Goal: Transaction & Acquisition: Purchase product/service

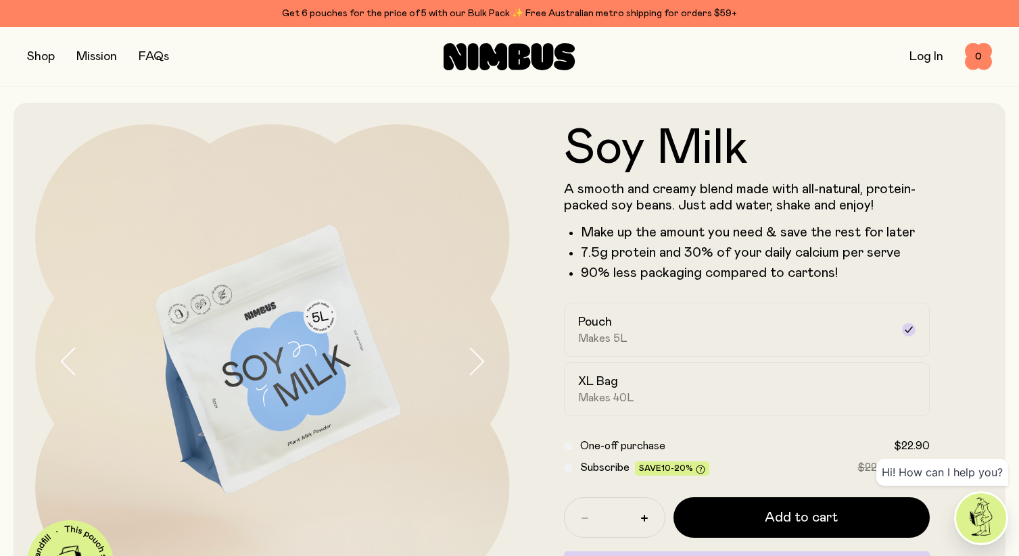
click at [29, 56] on button "button" at bounding box center [41, 56] width 28 height 19
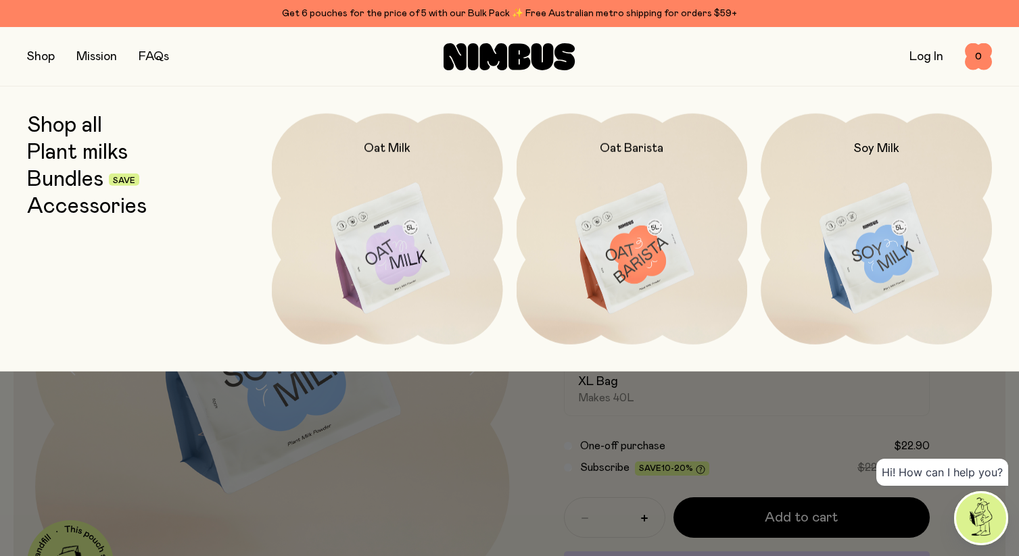
click at [97, 198] on link "Accessories" at bounding box center [87, 207] width 120 height 24
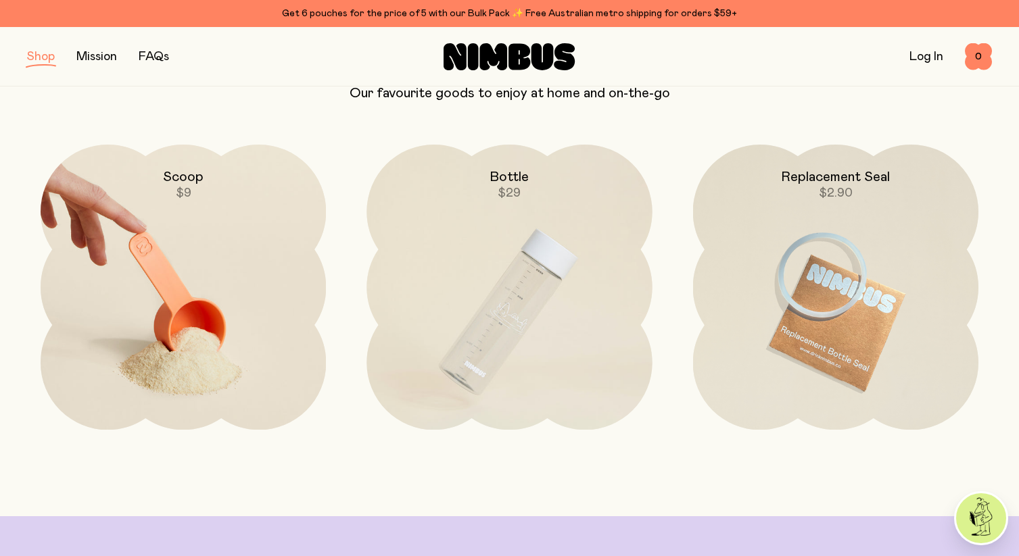
scroll to position [143, 0]
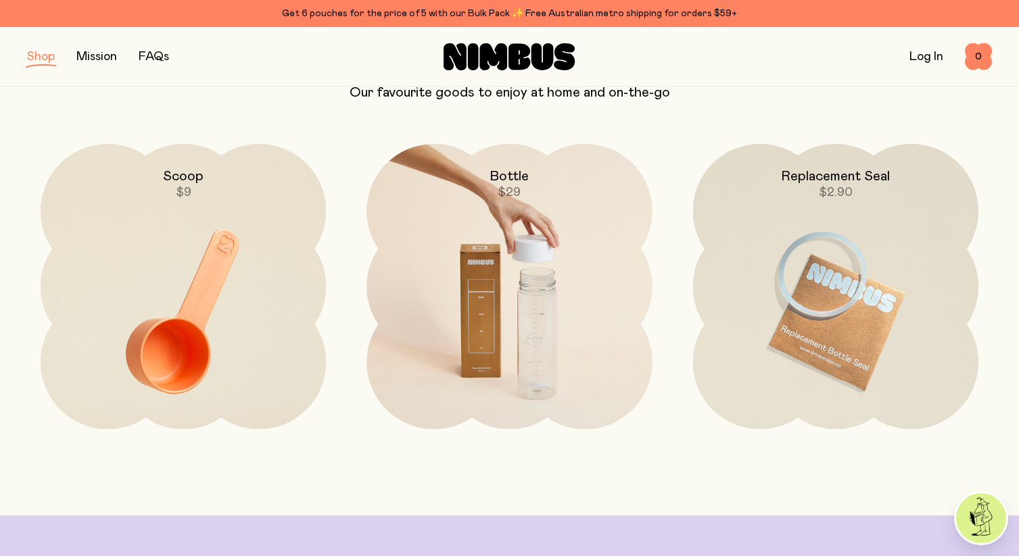
click at [537, 324] on img at bounding box center [508, 311] width 285 height 335
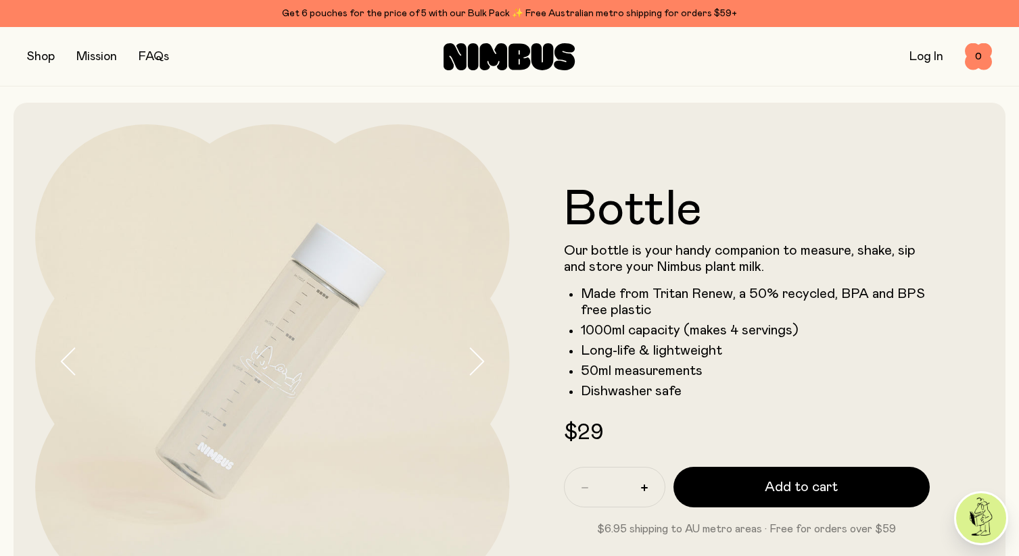
click at [32, 63] on button "button" at bounding box center [41, 56] width 28 height 19
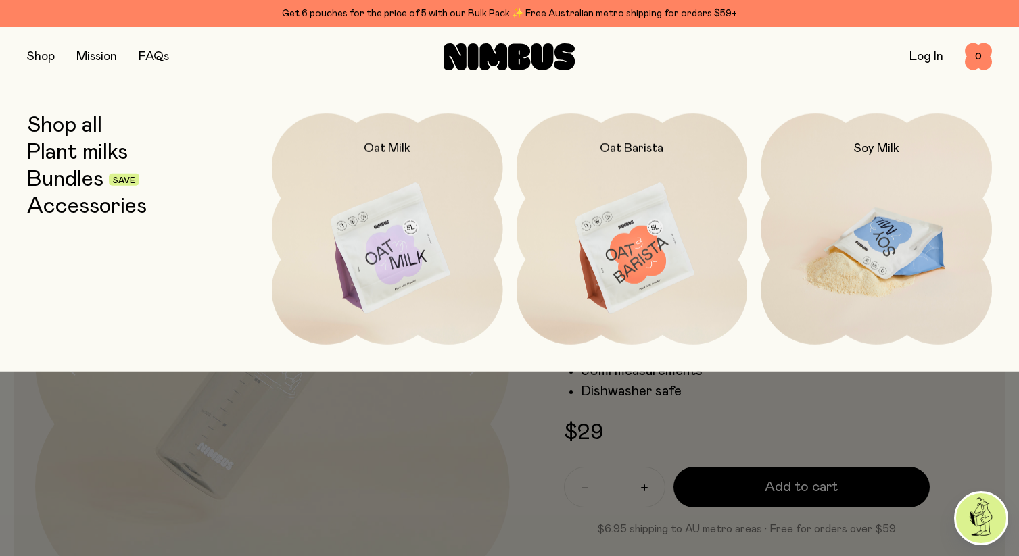
click at [817, 307] on img at bounding box center [876, 250] width 231 height 272
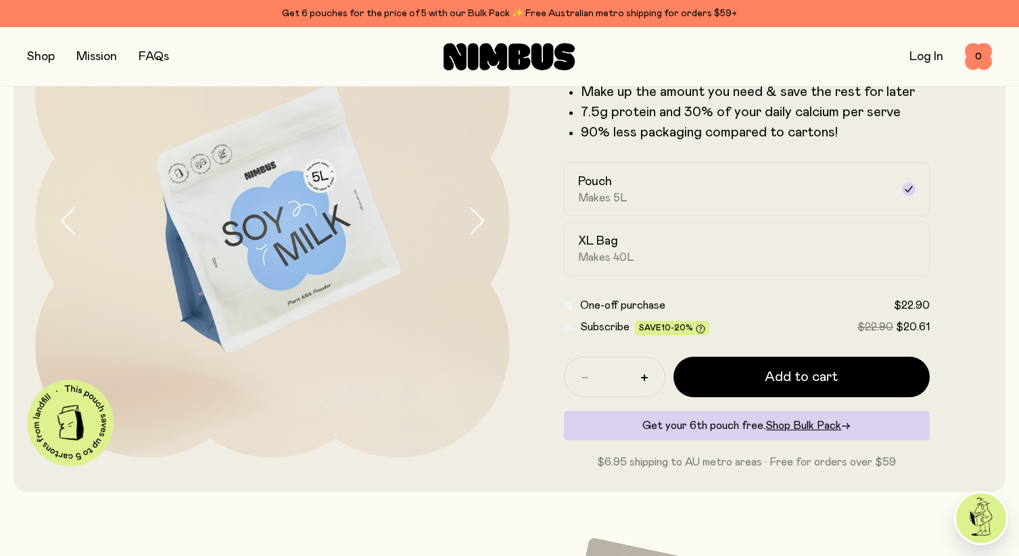
scroll to position [141, 0]
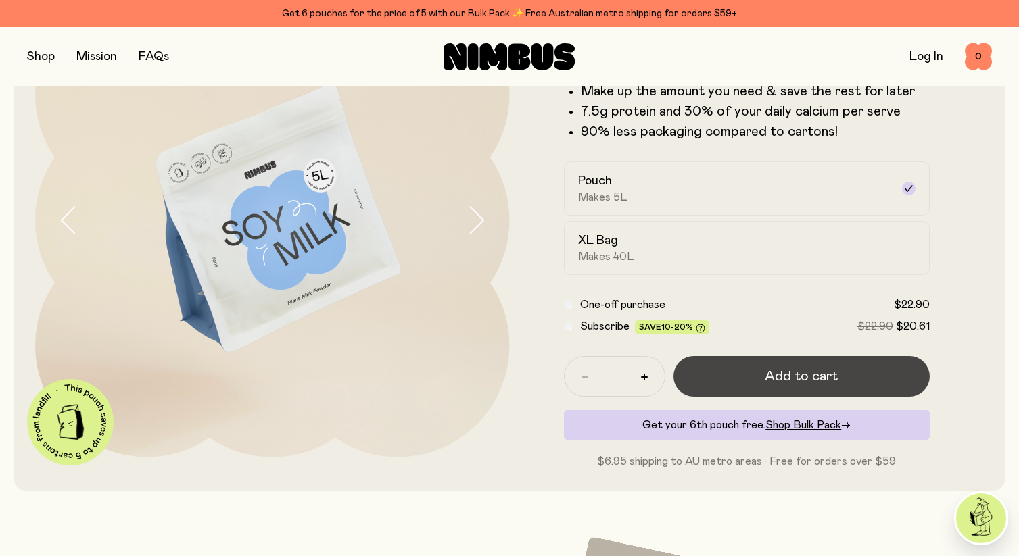
click at [780, 365] on button "Add to cart" at bounding box center [801, 376] width 257 height 41
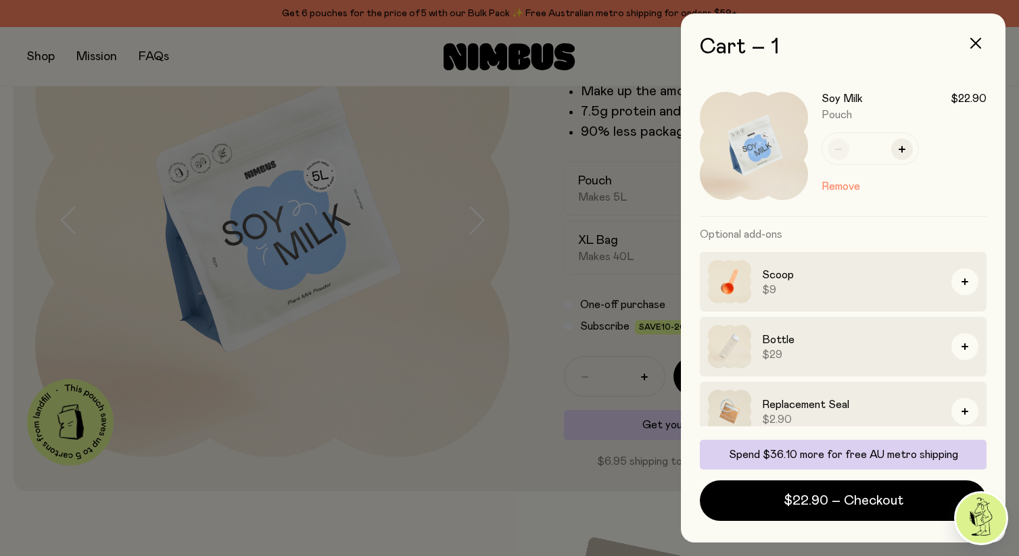
scroll to position [15, 0]
